Goal: Task Accomplishment & Management: Manage account settings

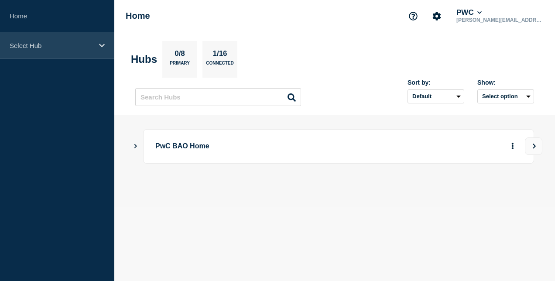
click at [67, 40] on div "Select Hub" at bounding box center [57, 45] width 114 height 27
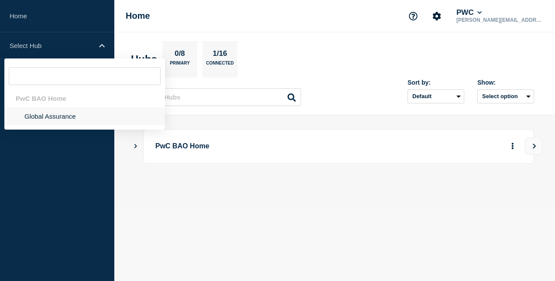
click at [70, 113] on li "Global Assurance" at bounding box center [84, 116] width 160 height 18
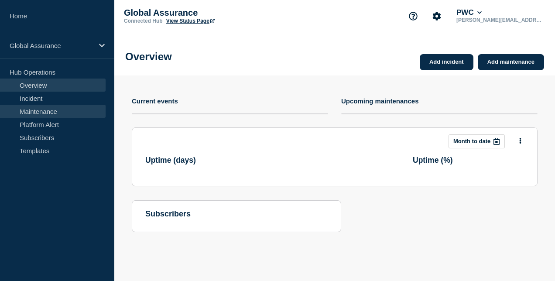
click at [72, 112] on link "Maintenance" at bounding box center [53, 111] width 106 height 13
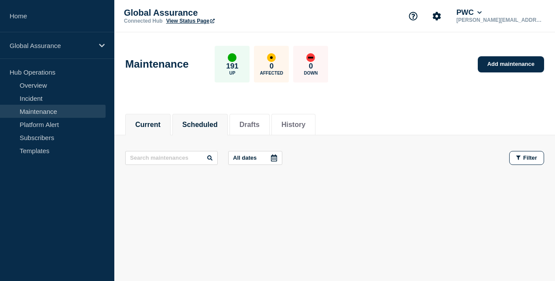
click at [217, 121] on button "Scheduled" at bounding box center [199, 125] width 35 height 8
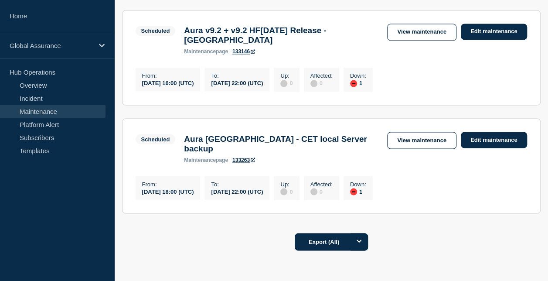
scroll to position [770, 0]
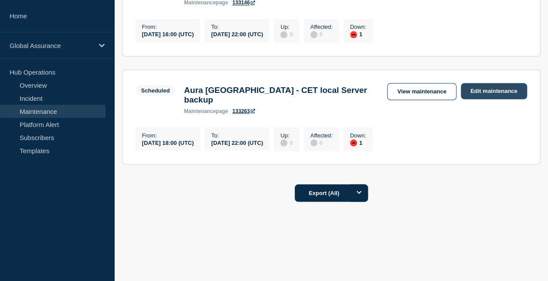
click at [490, 99] on link "Edit maintenance" at bounding box center [494, 91] width 66 height 16
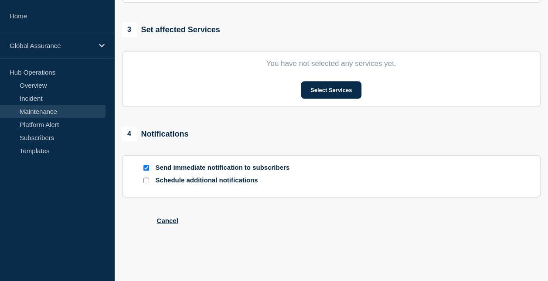
type input "Aura Hong Kong - CET local Server backup"
type input "2025-08-29"
type input "18:00"
type input "2025-08-29"
type input "22:00"
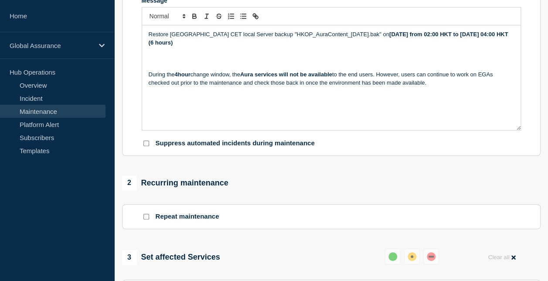
scroll to position [101, 0]
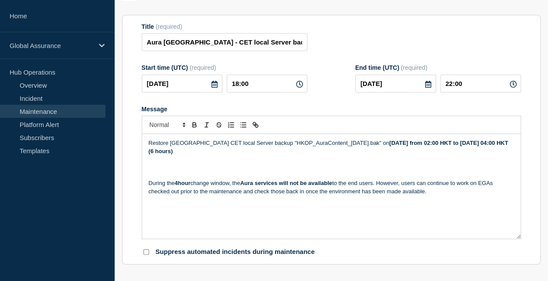
click at [179, 185] on strong "4hour" at bounding box center [182, 183] width 16 height 7
click at [202, 154] on strong "Saturday, 30 August from 02:00 HKT to Saturday, 30 August 04:00 HKT (6 hours)" at bounding box center [329, 147] width 361 height 14
click at [173, 154] on strong "Saturday, 30 August from 02:00 HKT to Saturday, 30 August 04:00 HKT (2 hours)" at bounding box center [329, 147] width 361 height 14
click at [175, 154] on strong "Saturday, 30 August from 02:00 HKT to Saturday, 30 August 04:00 HKT (2 hours)" at bounding box center [329, 147] width 361 height 14
click at [200, 154] on strong "Saturday, 30 August from 02:00 HKT to Saturday, 30 August 06:00 HKT (2 hours)" at bounding box center [329, 147] width 361 height 14
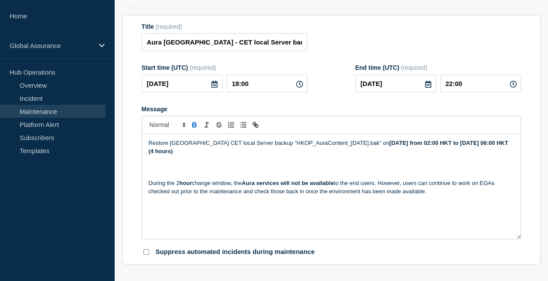
click at [178, 188] on p "During the 2 hour change window, the Aura services will not be available to the…" at bounding box center [331, 187] width 365 height 16
drag, startPoint x: 177, startPoint y: 187, endPoint x: 193, endPoint y: 187, distance: 16.6
click at [193, 187] on p "During the 4 hour change window, the Aura services will not be available to the…" at bounding box center [331, 187] width 365 height 16
click at [211, 168] on p "Message" at bounding box center [331, 168] width 365 height 8
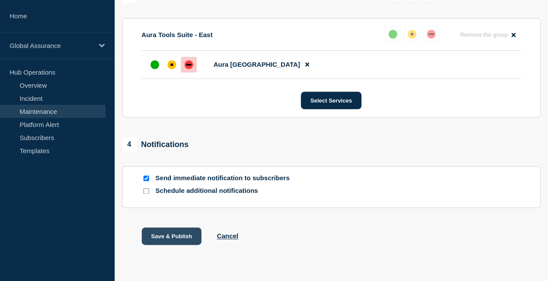
scroll to position [496, 0]
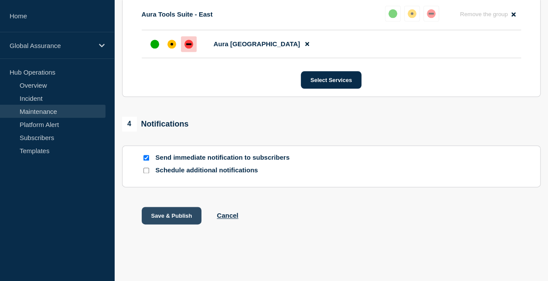
click at [168, 219] on button "Save & Publish" at bounding box center [172, 215] width 60 height 17
